Goal: Task Accomplishment & Management: Manage account settings

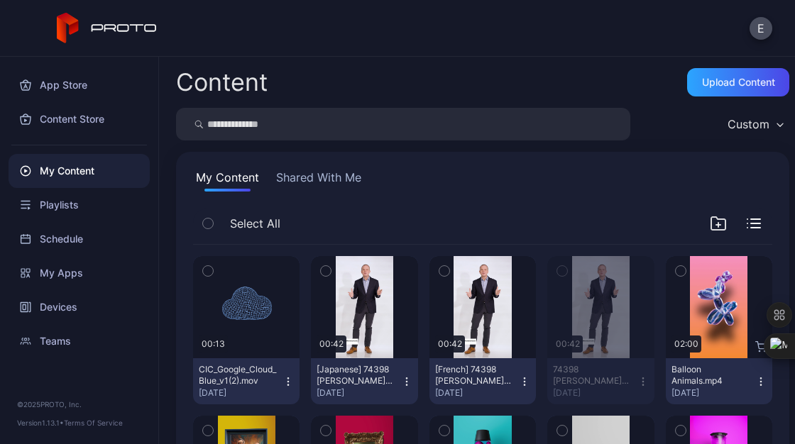
scroll to position [9, 0]
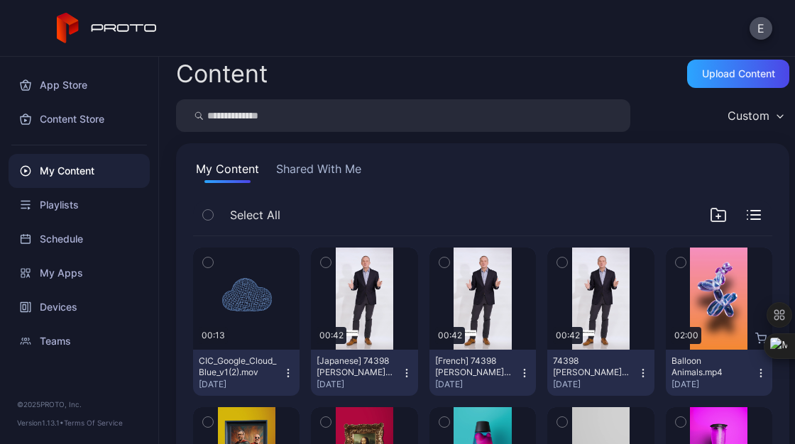
click at [637, 375] on icon "button" at bounding box center [642, 373] width 11 height 11
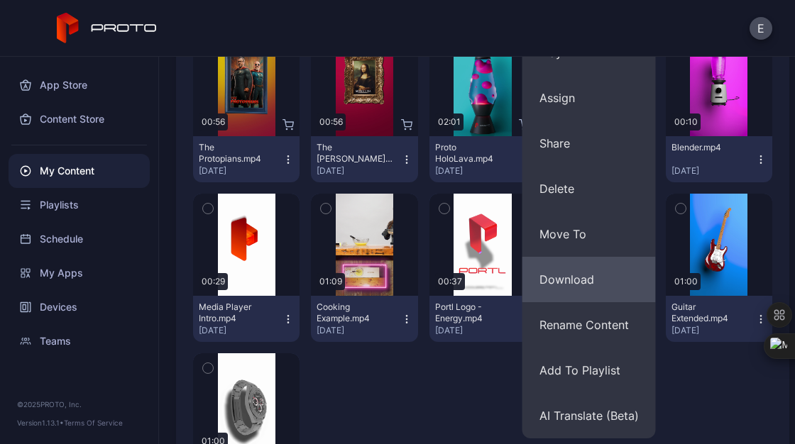
scroll to position [384, 0]
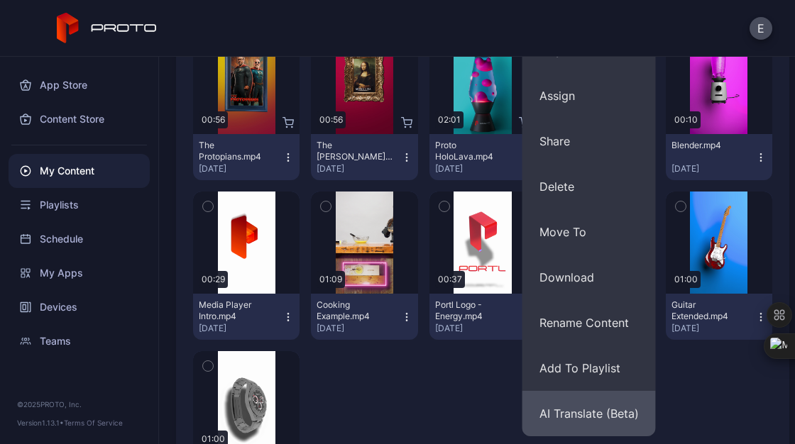
click at [588, 416] on button "AI Translate (Beta)" at bounding box center [588, 413] width 133 height 45
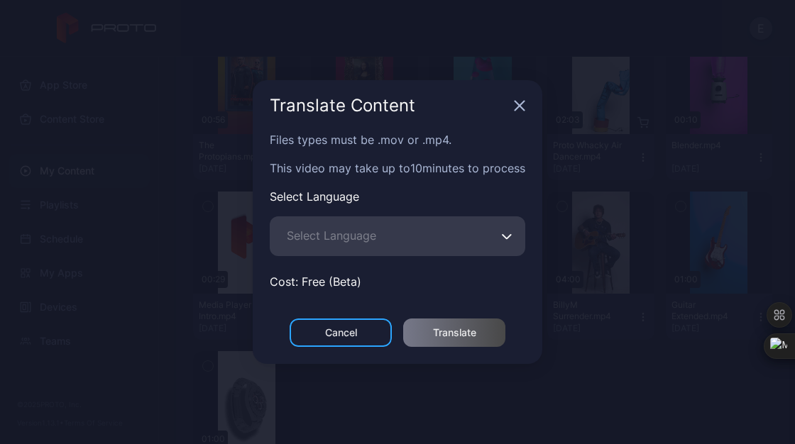
click at [506, 224] on button "Select Language" at bounding box center [506, 236] width 11 height 40
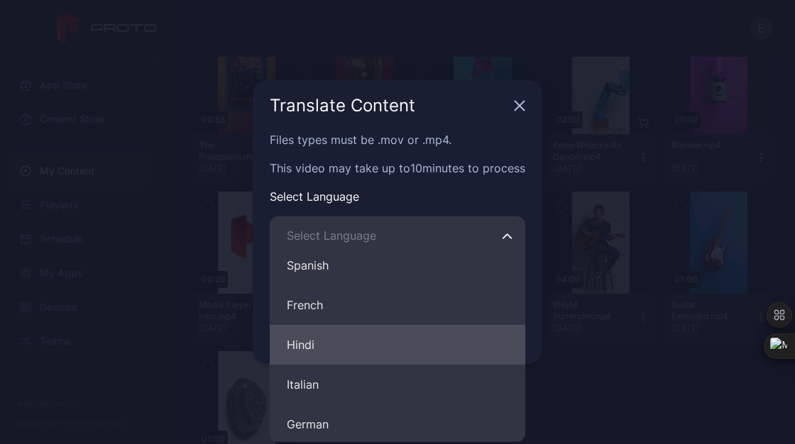
scroll to position [51, 0]
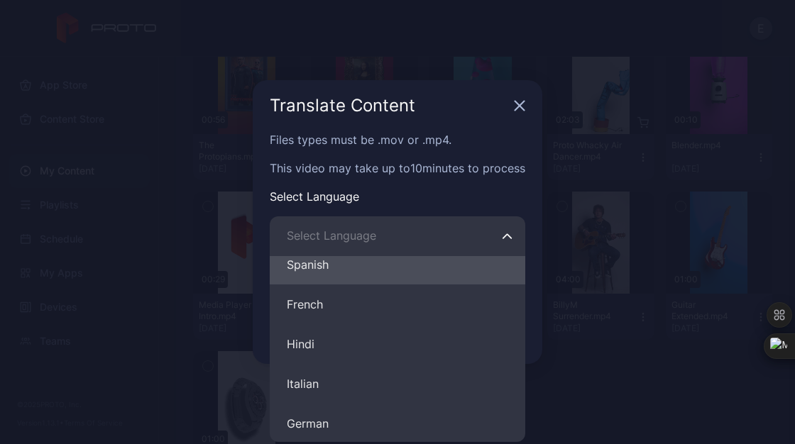
click at [304, 270] on button "Spanish" at bounding box center [398, 265] width 256 height 40
type input "*******"
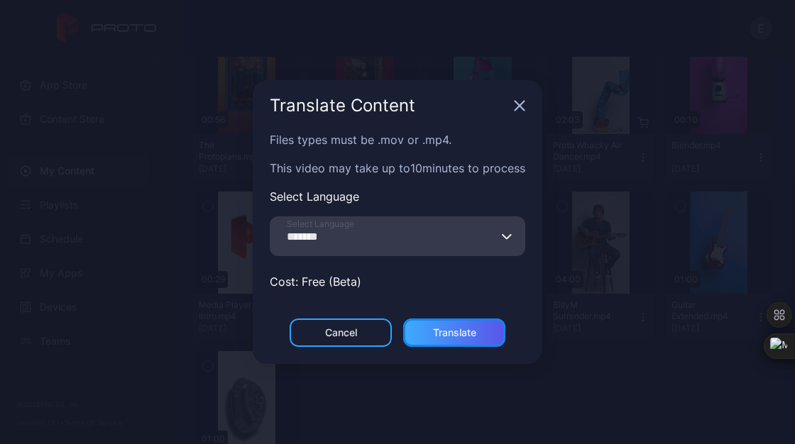
click at [433, 331] on div "Translate" at bounding box center [454, 332] width 43 height 11
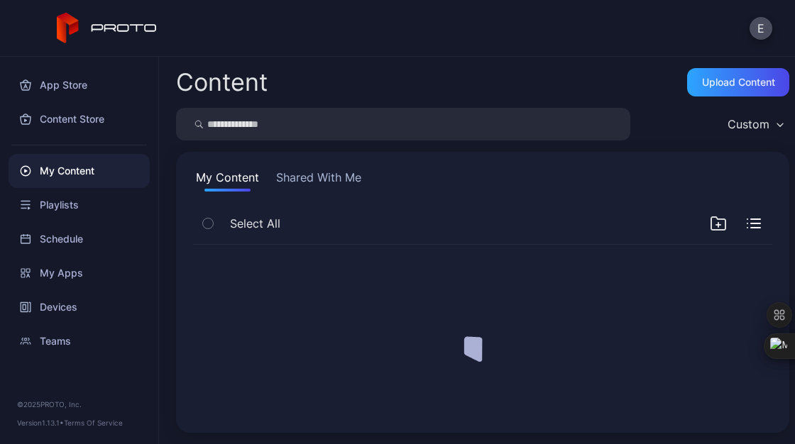
scroll to position [0, 0]
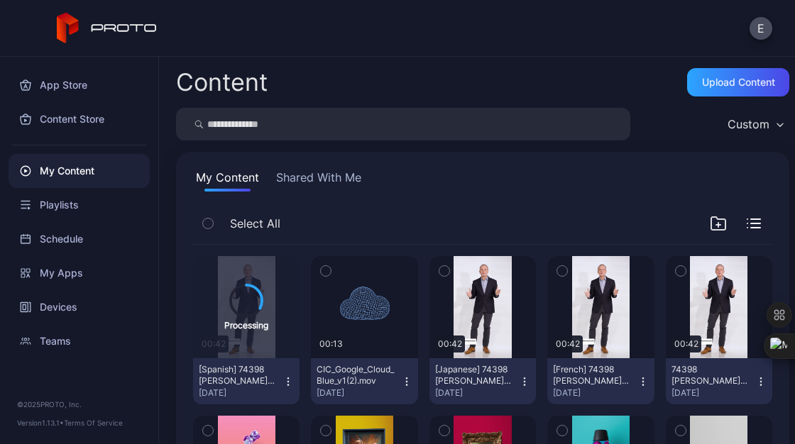
click at [755, 384] on icon "button" at bounding box center [760, 381] width 11 height 11
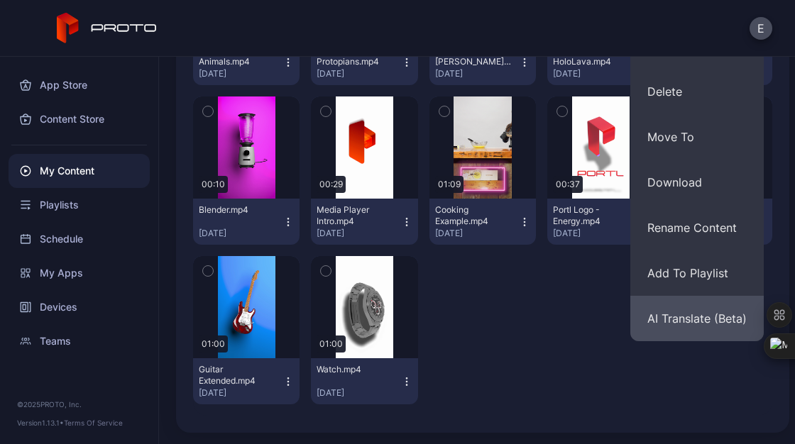
click at [669, 322] on button "AI Translate (Beta)" at bounding box center [696, 318] width 133 height 45
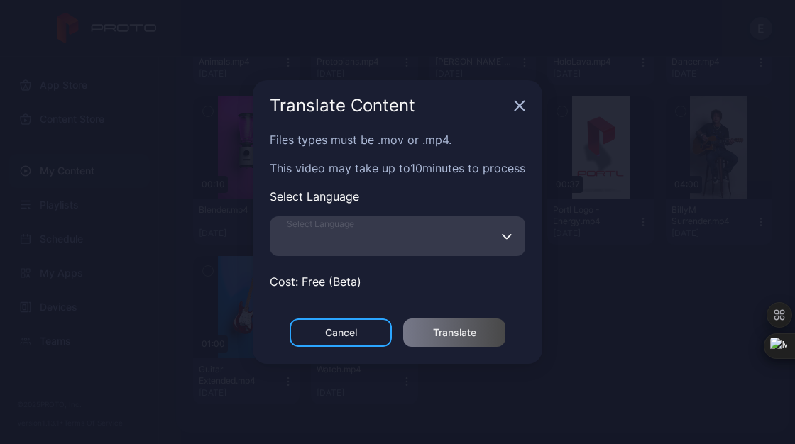
click at [367, 251] on input "Select Language" at bounding box center [398, 236] width 256 height 40
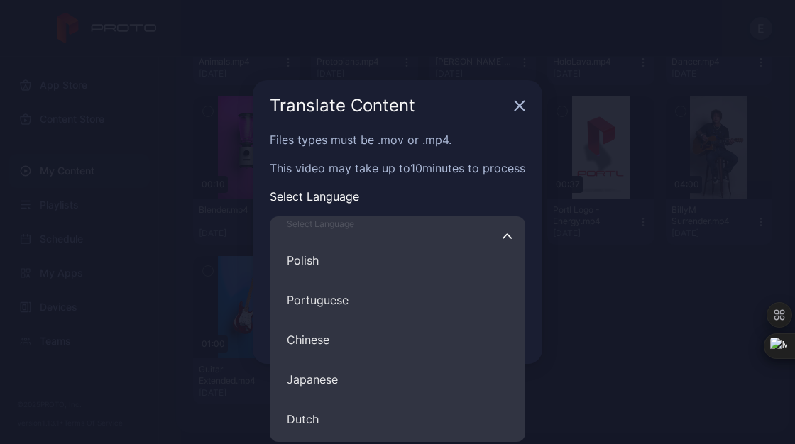
scroll to position [251, 0]
click at [370, 321] on button "Portuguese" at bounding box center [398, 303] width 256 height 40
type input "**********"
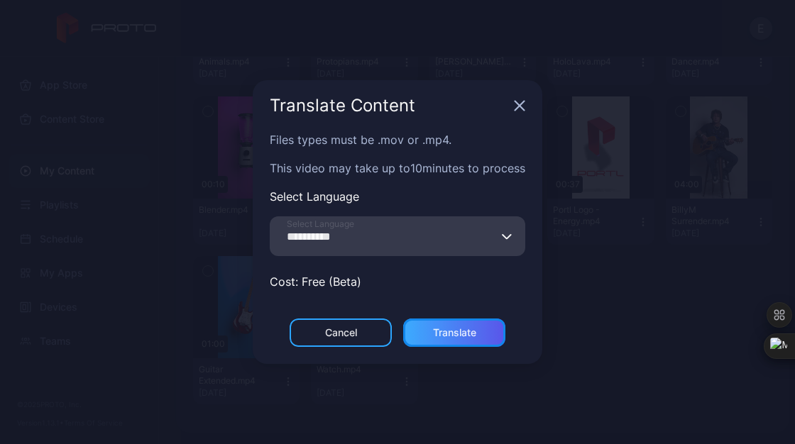
click at [438, 334] on div "Translate" at bounding box center [454, 332] width 43 height 11
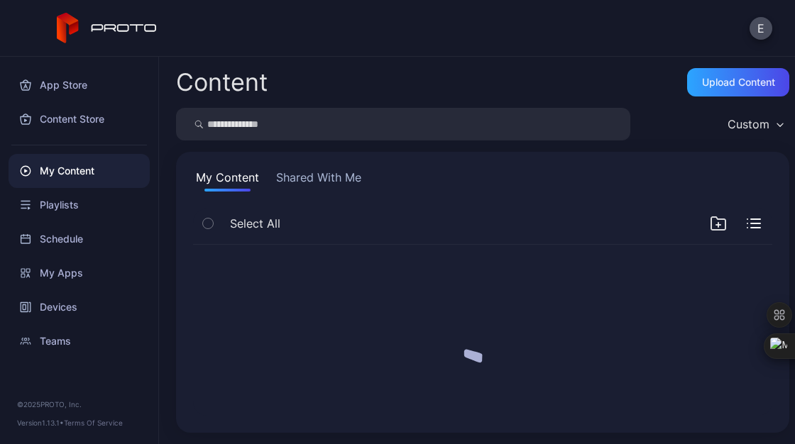
scroll to position [0, 0]
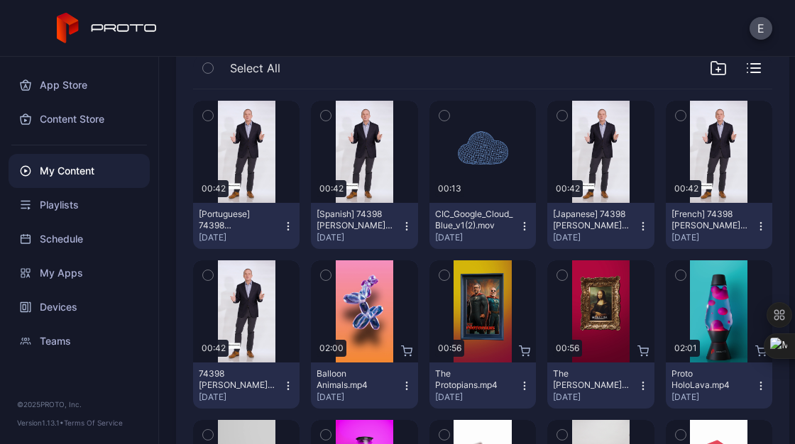
scroll to position [158, 0]
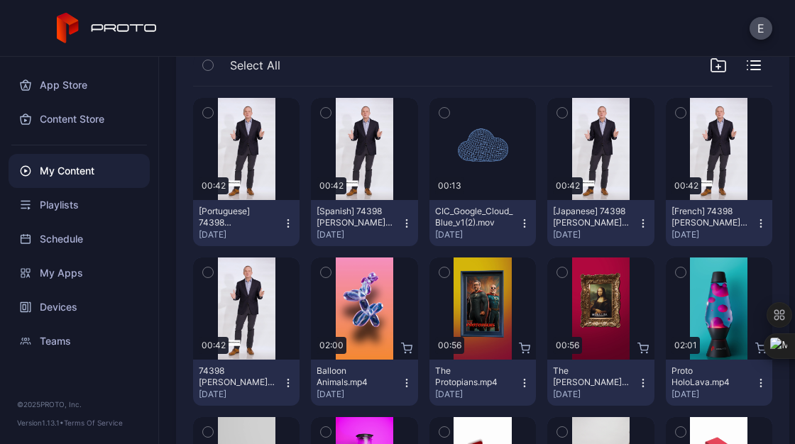
click at [282, 373] on button "74398 Stuart Welcome Proto 2025.mp4 Sep 3, 2025" at bounding box center [246, 383] width 106 height 46
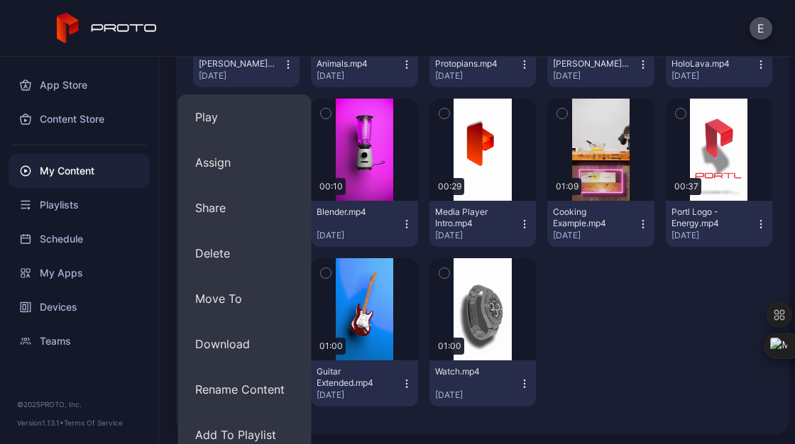
scroll to position [536, 0]
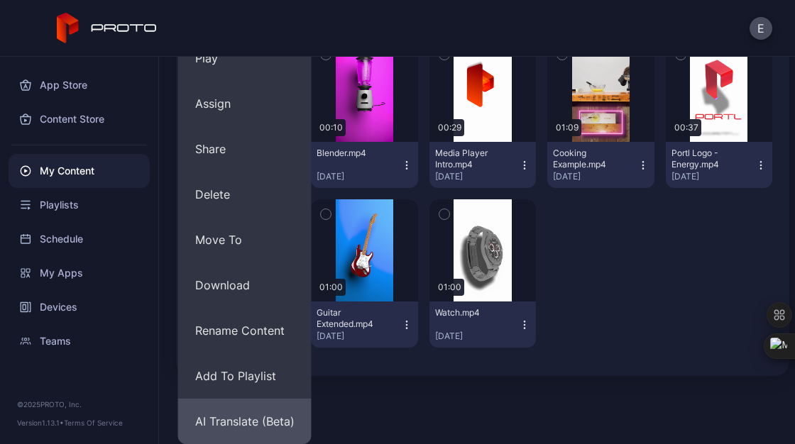
click at [234, 421] on button "AI Translate (Beta)" at bounding box center [244, 421] width 133 height 45
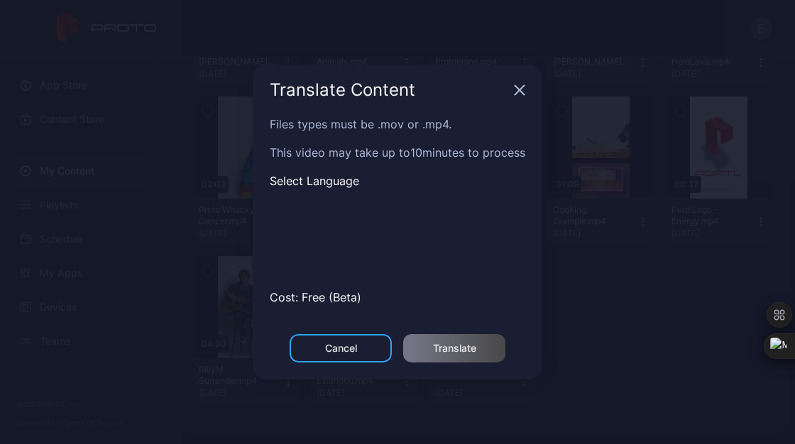
scroll to position [479, 0]
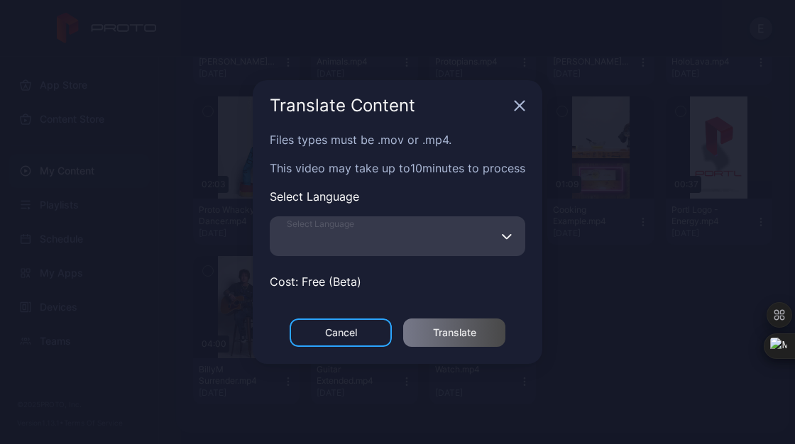
click at [493, 235] on input "Select Language" at bounding box center [398, 236] width 256 height 40
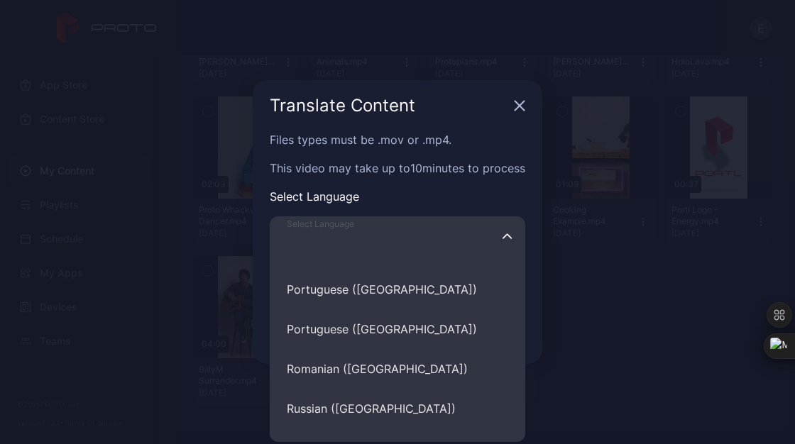
scroll to position [5109, 0]
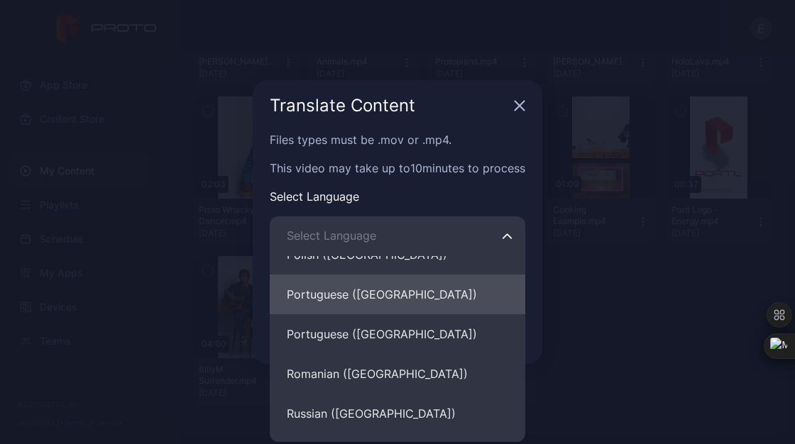
click at [351, 307] on button "Portuguese (Brazil)" at bounding box center [398, 295] width 256 height 40
type input "**********"
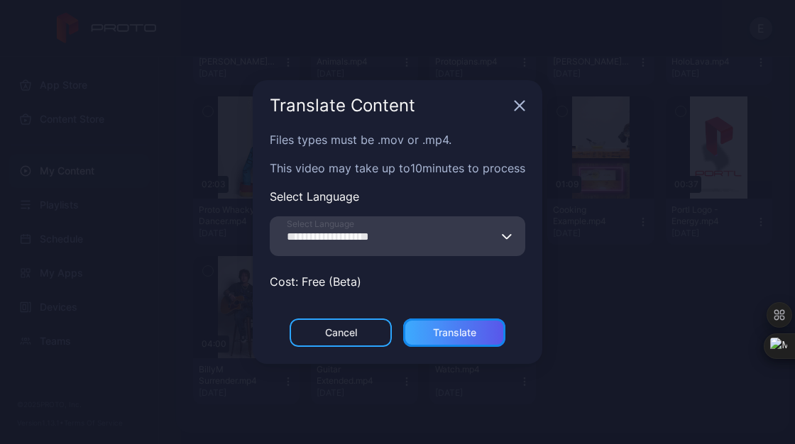
click at [450, 334] on div "Translate" at bounding box center [454, 332] width 43 height 11
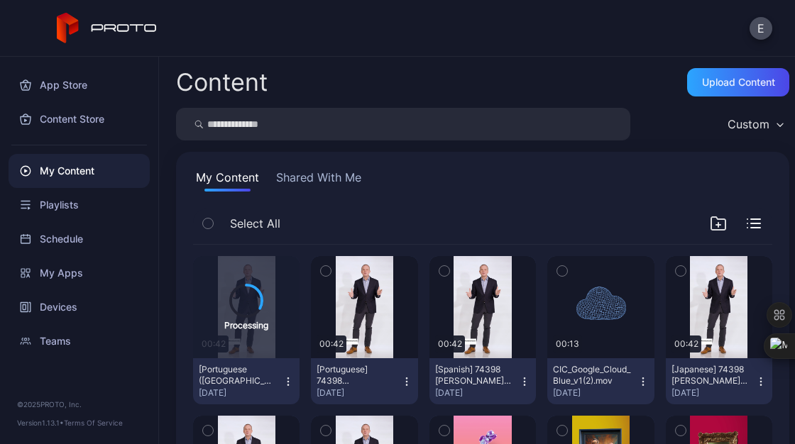
click at [405, 388] on button "[Portuguese] 74398 [PERSON_NAME] Welcome Proto 2025.mp4 [DATE]" at bounding box center [364, 381] width 106 height 46
click at [552, 39] on div "E" at bounding box center [397, 28] width 795 height 57
click at [62, 300] on div "Devices" at bounding box center [79, 307] width 141 height 34
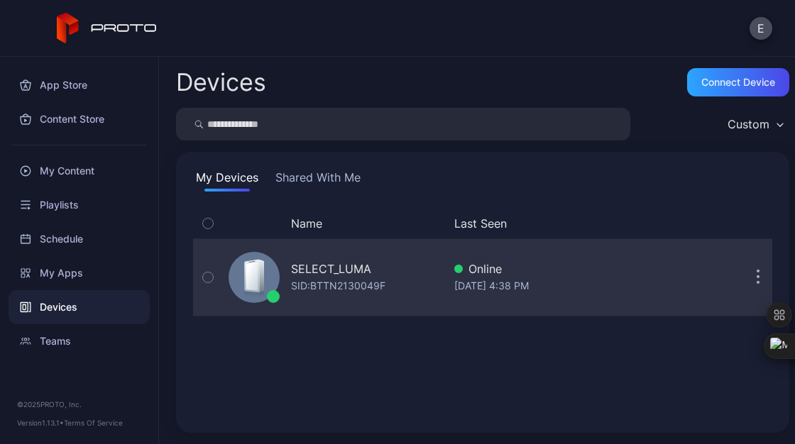
click at [337, 260] on div "SELECT_LUMA SID: BTTN2130049F" at bounding box center [333, 277] width 220 height 71
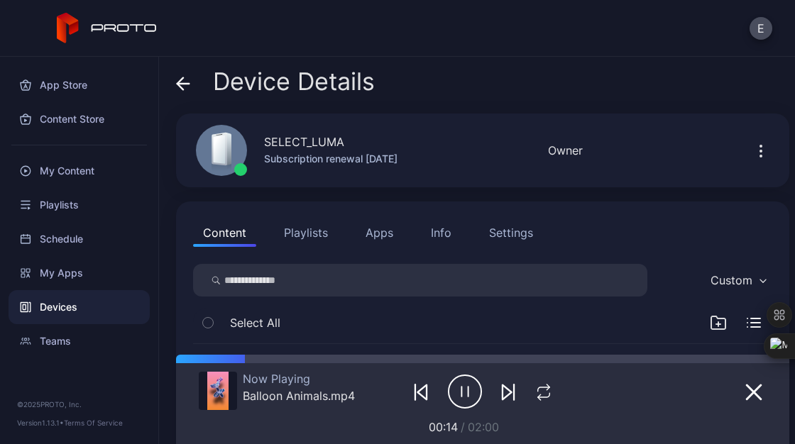
click at [300, 229] on button "Playlists" at bounding box center [306, 233] width 64 height 28
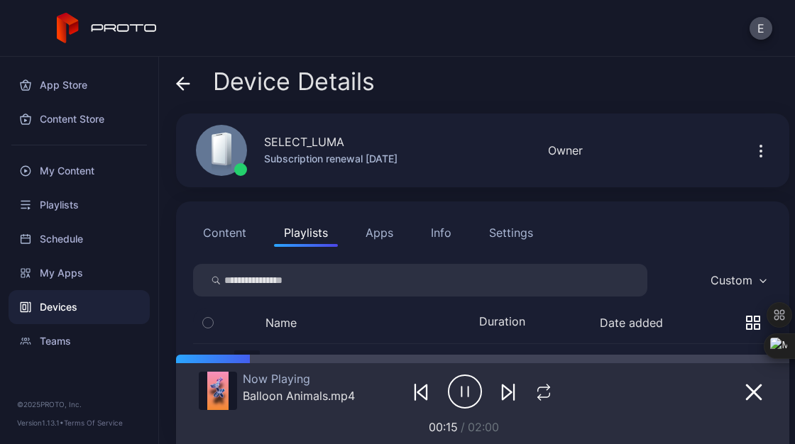
scroll to position [94, 0]
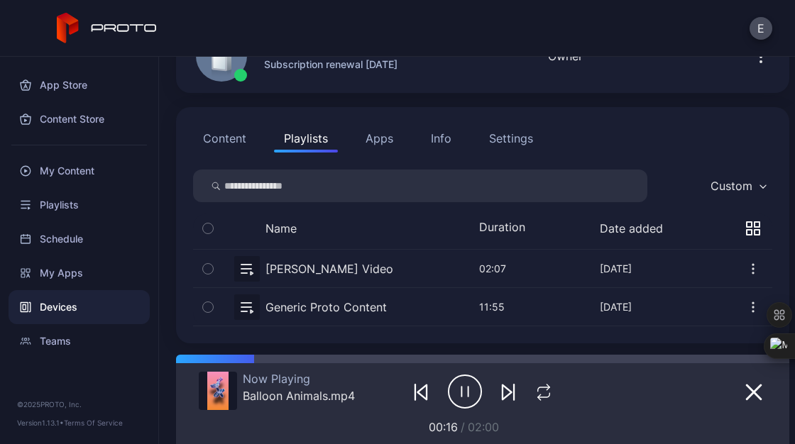
click at [205, 268] on icon "button" at bounding box center [208, 269] width 10 height 16
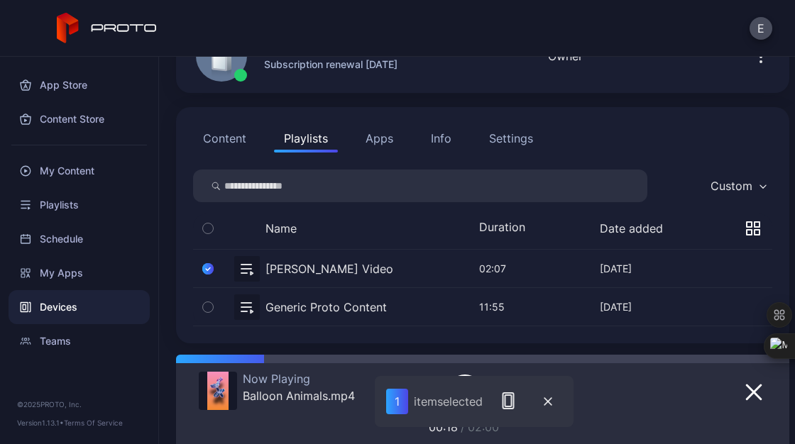
click at [202, 265] on button "button" at bounding box center [208, 269] width 30 height 38
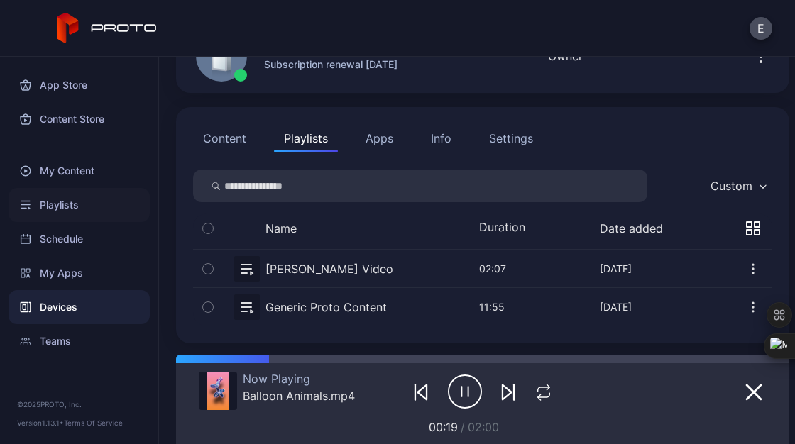
click at [87, 214] on div "Playlists" at bounding box center [79, 205] width 141 height 34
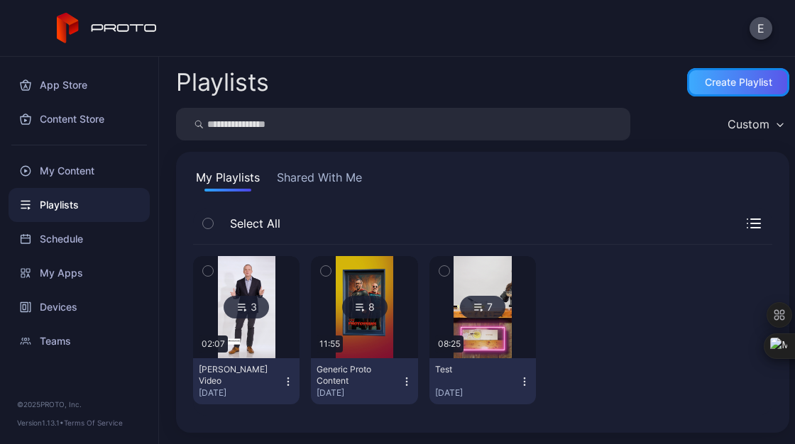
click at [724, 72] on div "Create Playlist" at bounding box center [738, 82] width 102 height 28
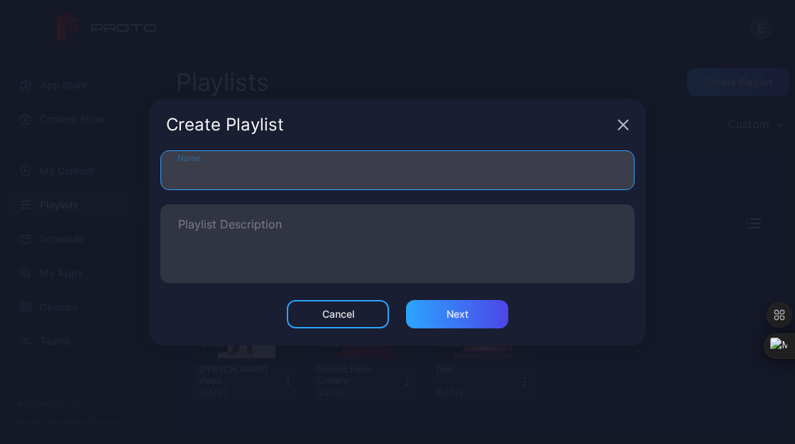
click at [324, 175] on input "Name" at bounding box center [397, 170] width 474 height 40
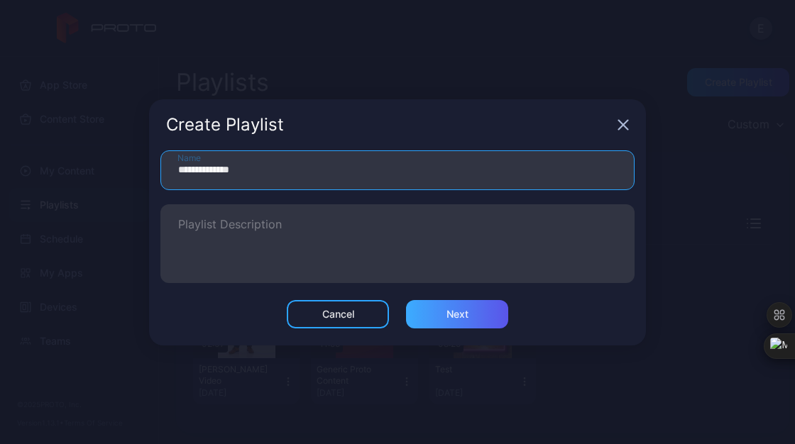
type input "**********"
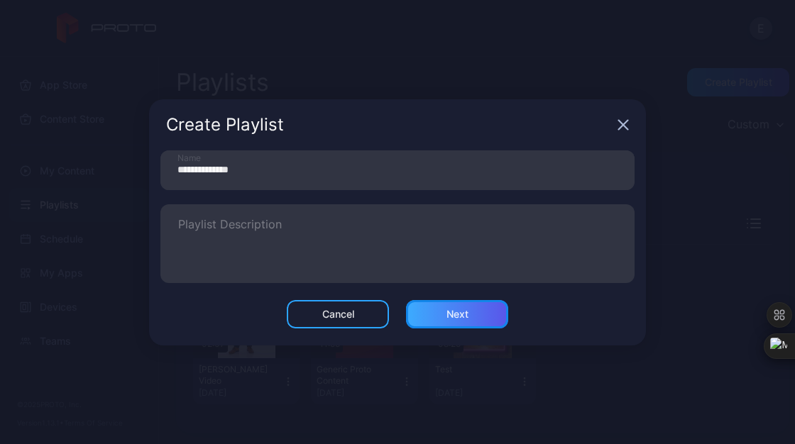
click at [449, 303] on div "Next" at bounding box center [457, 314] width 102 height 28
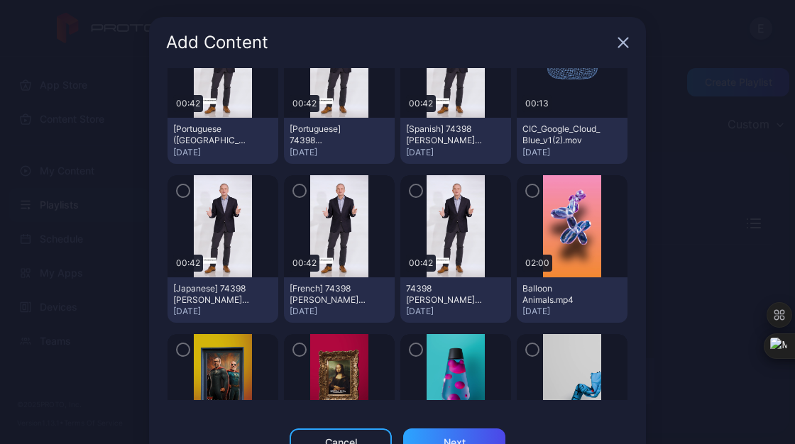
scroll to position [99, 0]
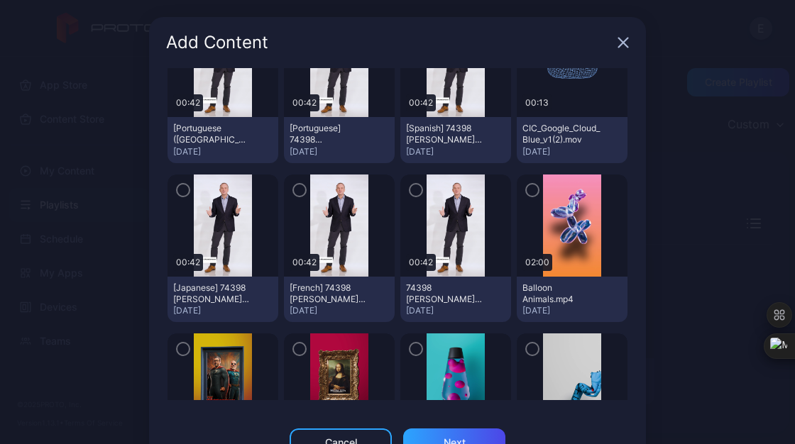
click at [410, 187] on icon "button" at bounding box center [415, 190] width 11 height 16
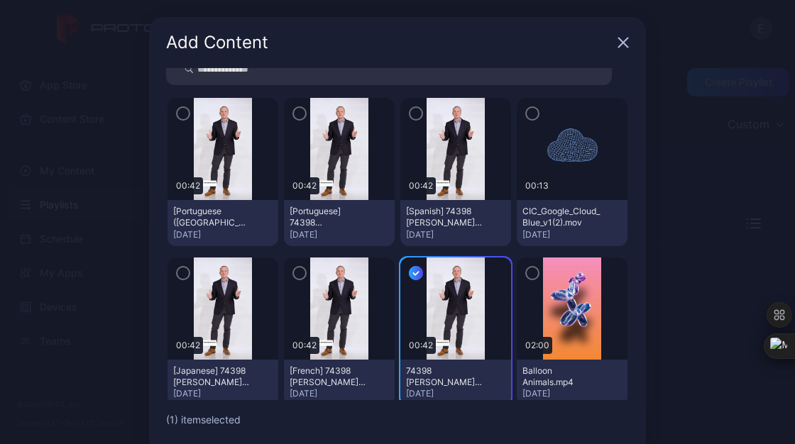
scroll to position [15, 0]
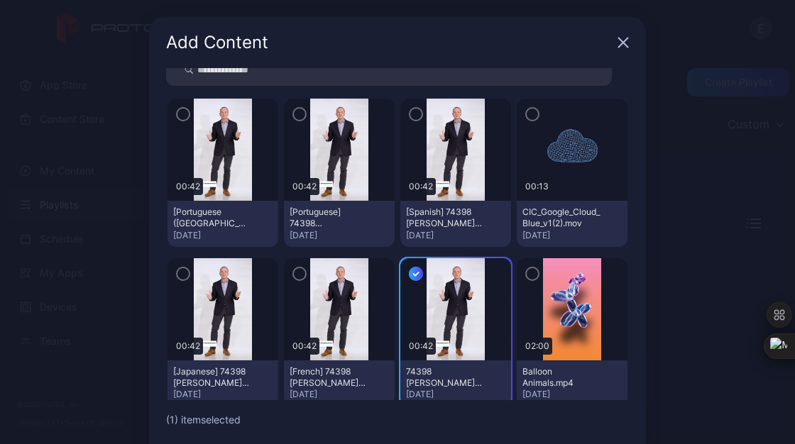
click at [410, 111] on icon "button" at bounding box center [415, 114] width 11 height 16
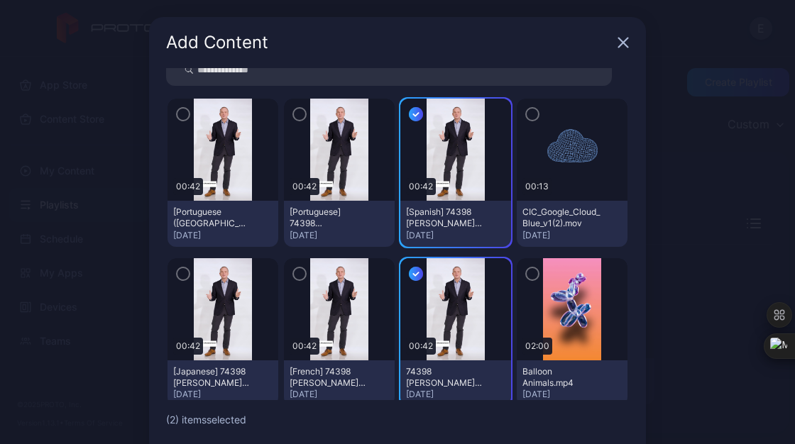
click at [177, 118] on icon "button" at bounding box center [182, 114] width 11 height 16
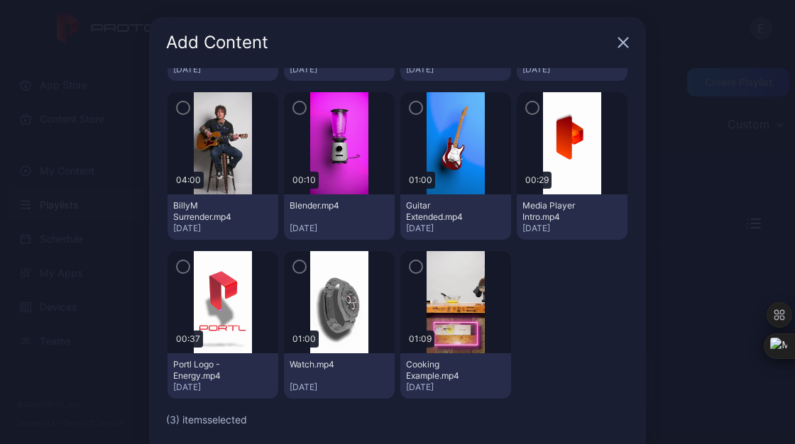
scroll to position [64, 0]
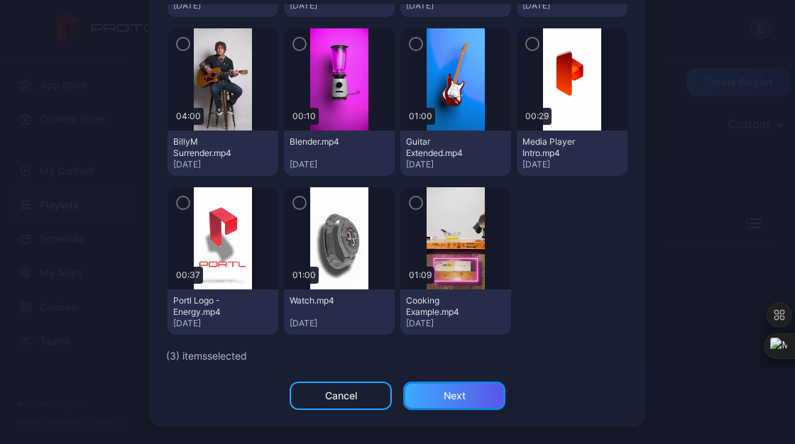
click at [456, 402] on div "Next" at bounding box center [454, 396] width 102 height 28
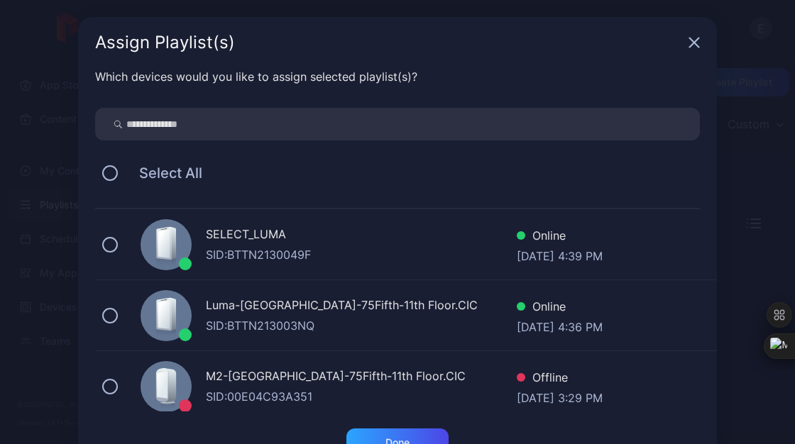
click at [109, 254] on div "SELECT_LUMA SID: BTTN2130049F Online Sep 16, 2025 at 4:39 PM" at bounding box center [406, 244] width 622 height 71
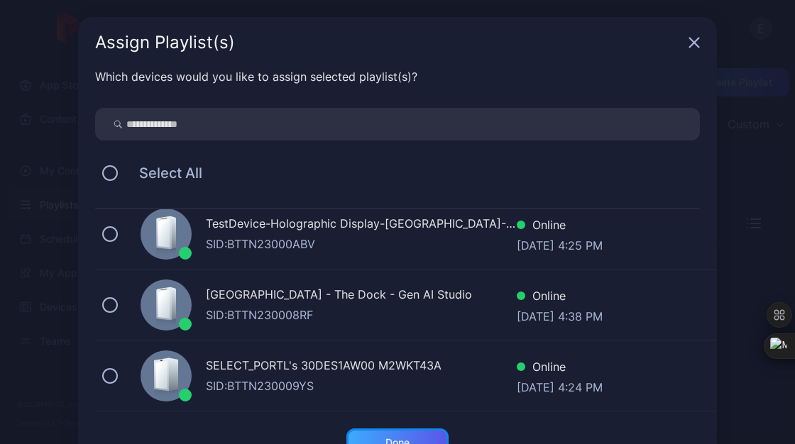
click at [356, 436] on div "Done" at bounding box center [397, 443] width 102 height 28
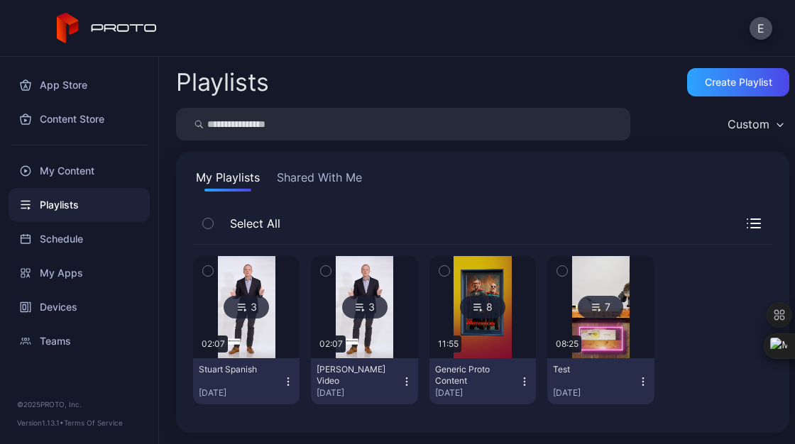
click at [246, 315] on div "3" at bounding box center [246, 307] width 45 height 23
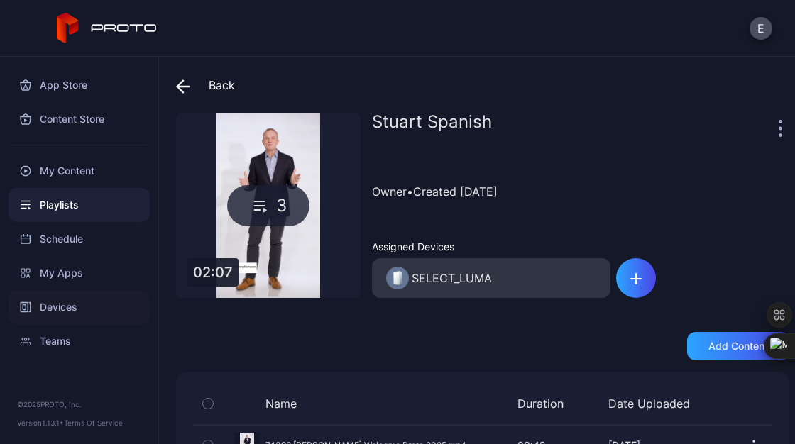
click at [109, 309] on div "Devices" at bounding box center [79, 307] width 141 height 34
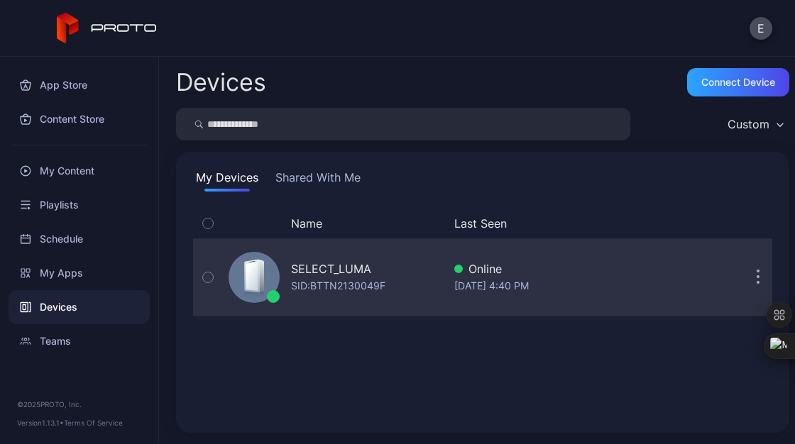
click at [209, 293] on button "button" at bounding box center [208, 277] width 30 height 77
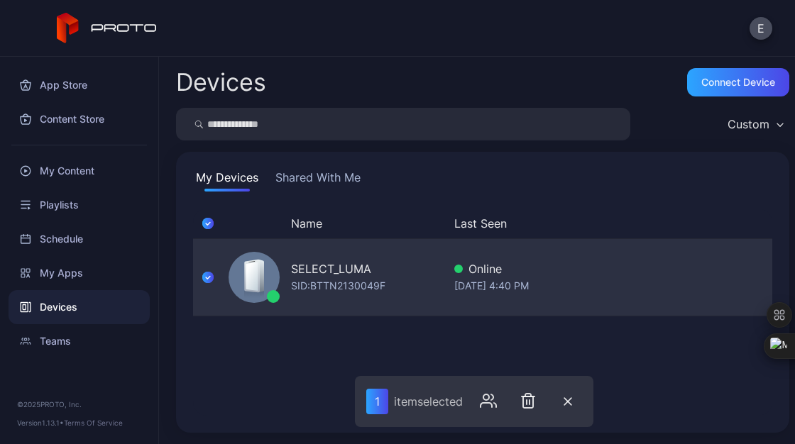
click at [314, 280] on div "SID: BTTN2130049F" at bounding box center [338, 286] width 94 height 17
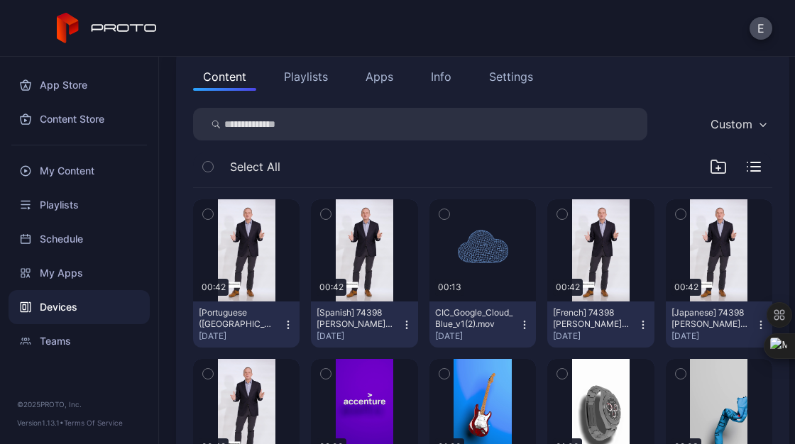
scroll to position [163, 0]
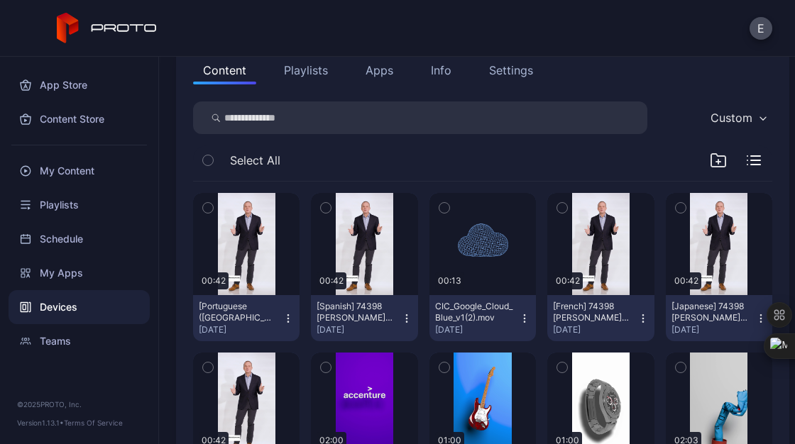
click at [306, 71] on button "Playlists" at bounding box center [306, 70] width 64 height 28
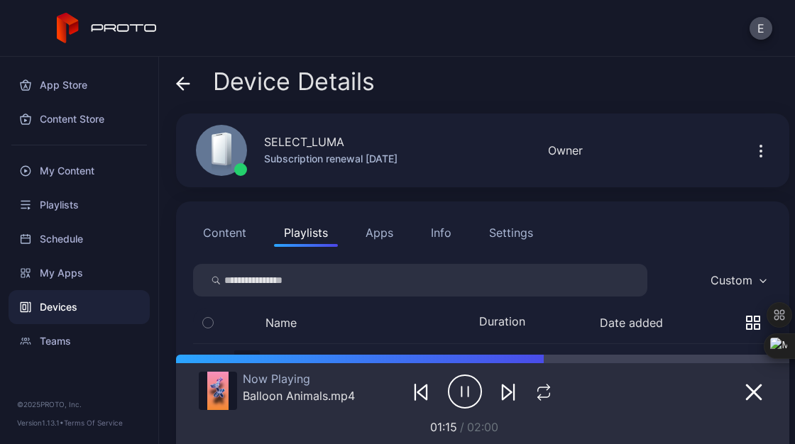
scroll to position [133, 0]
